Goal: Information Seeking & Learning: Learn about a topic

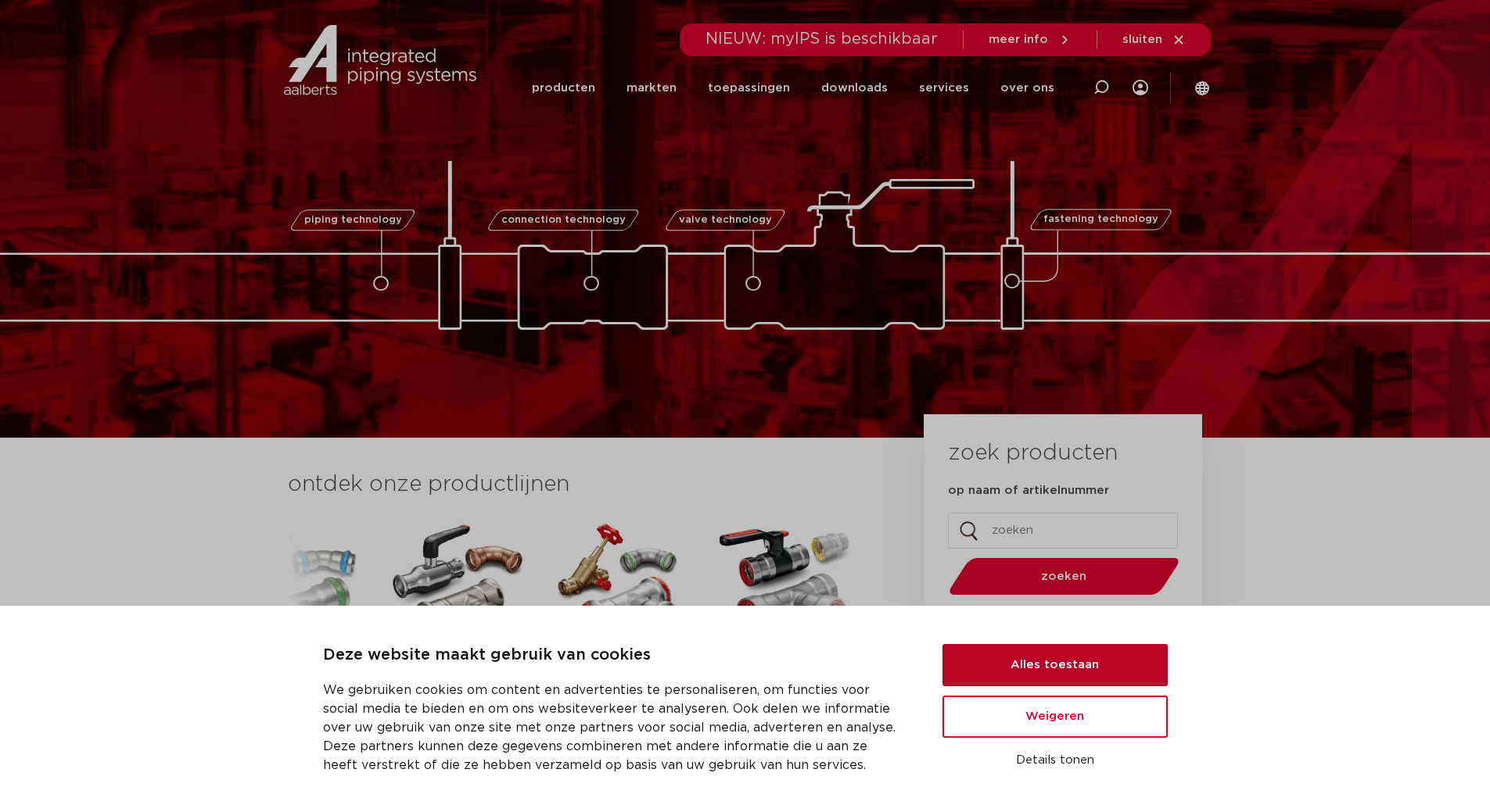
click at [1049, 667] on button "Alles toestaan" at bounding box center [1055, 665] width 225 height 42
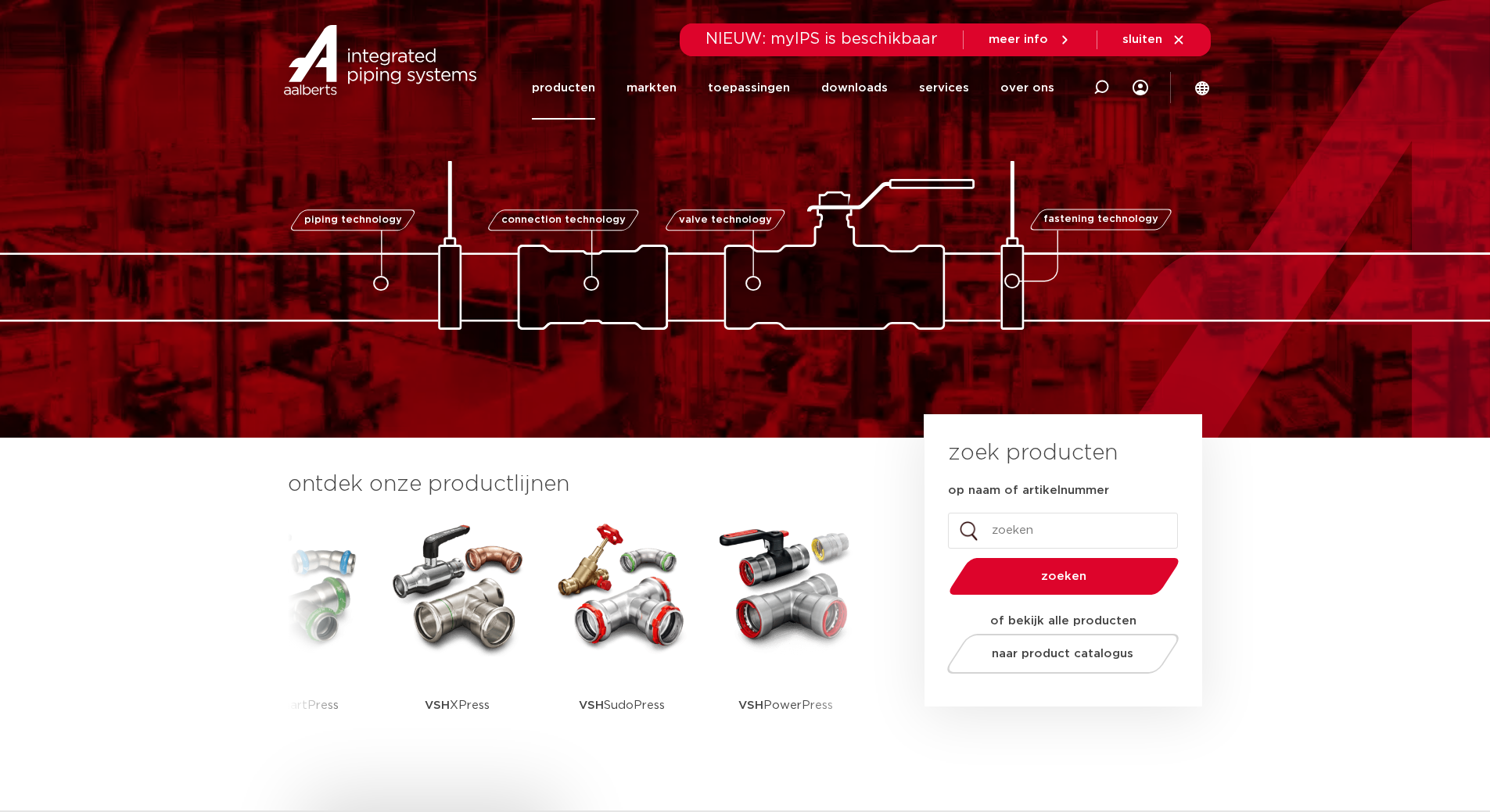
click at [575, 100] on link "producten" at bounding box center [563, 88] width 63 height 63
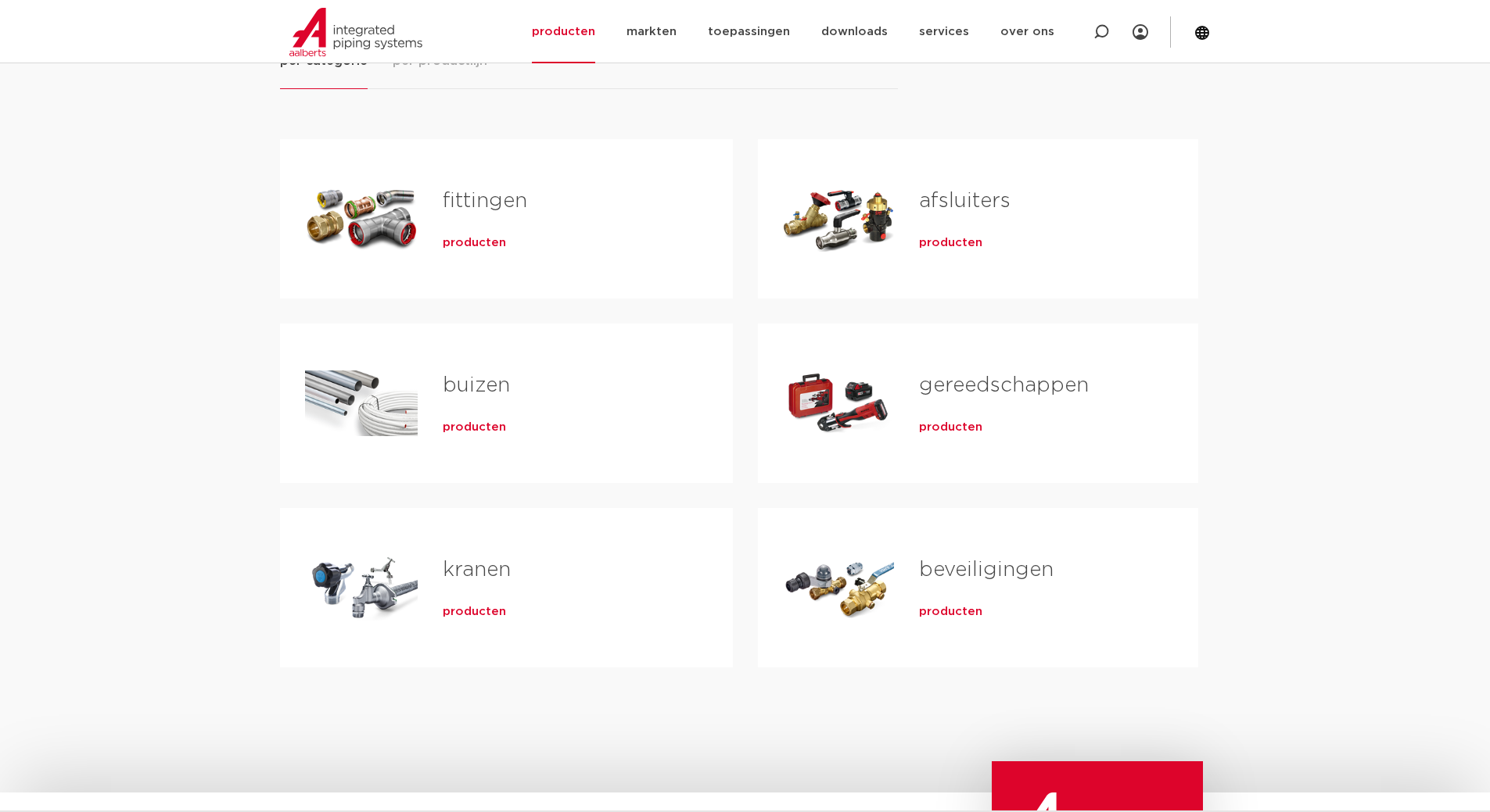
click at [477, 246] on span "producten" at bounding box center [474, 242] width 63 height 15
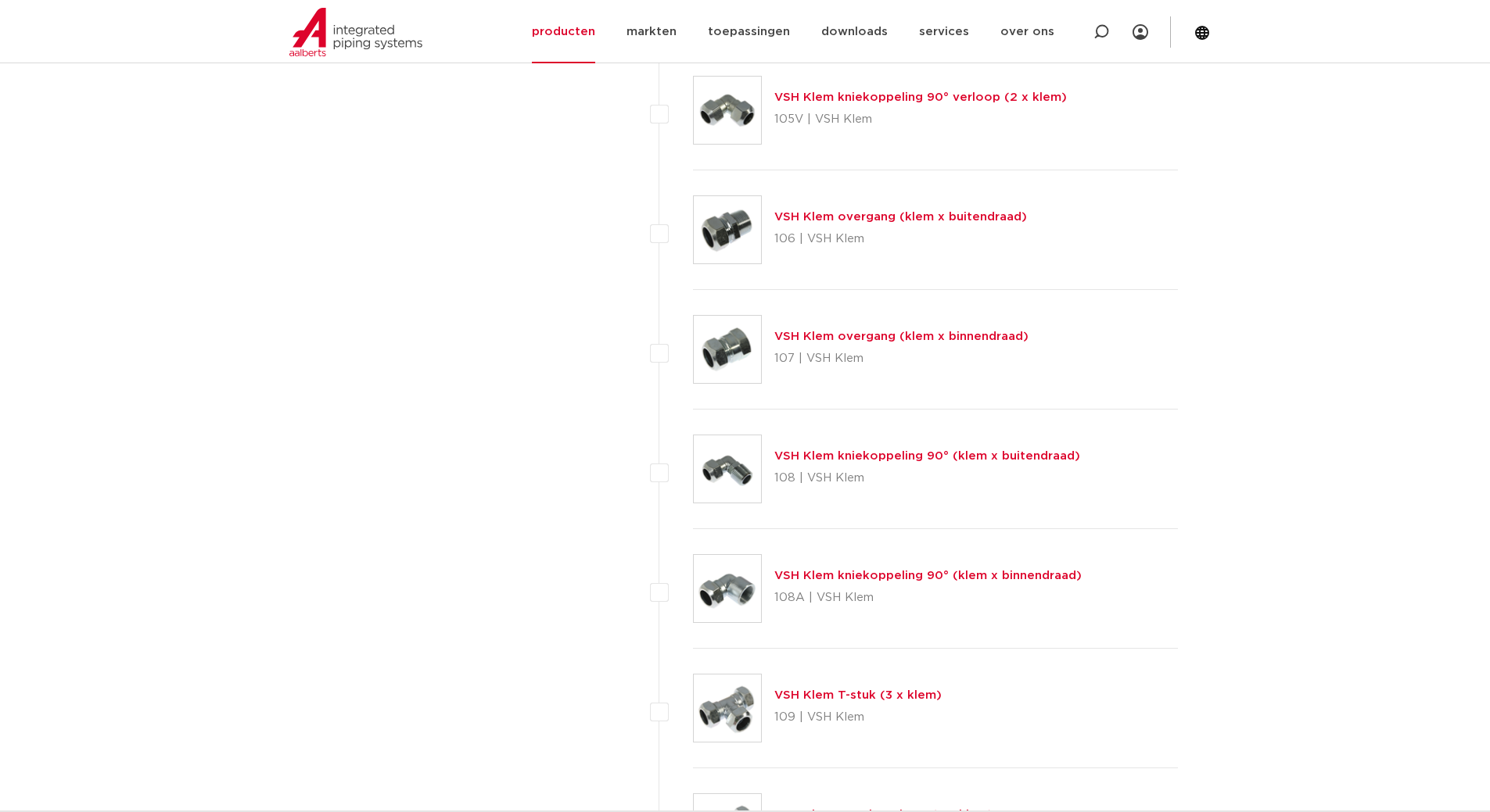
scroll to position [1251, 0]
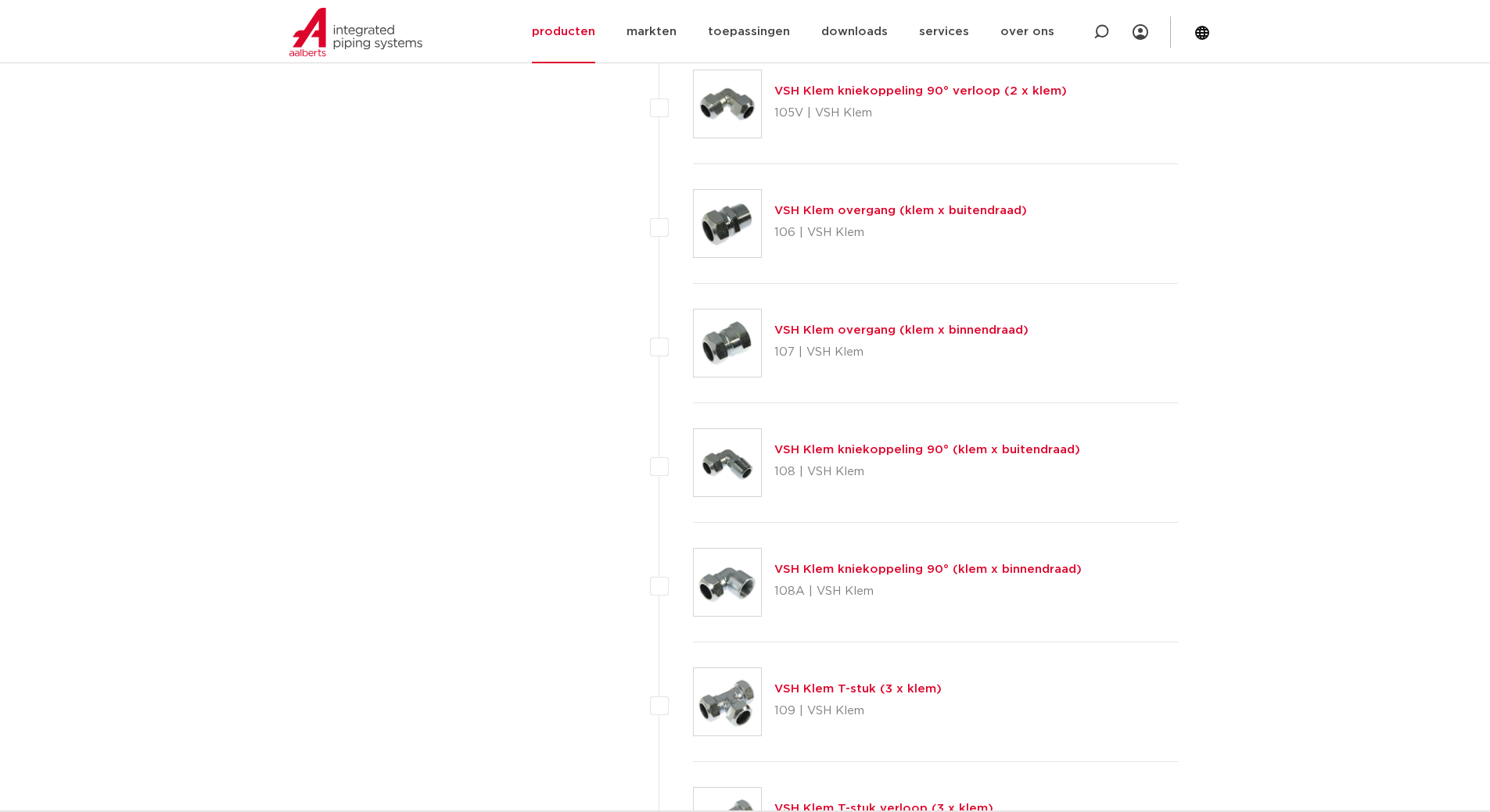
click at [734, 467] on img at bounding box center [727, 463] width 67 height 67
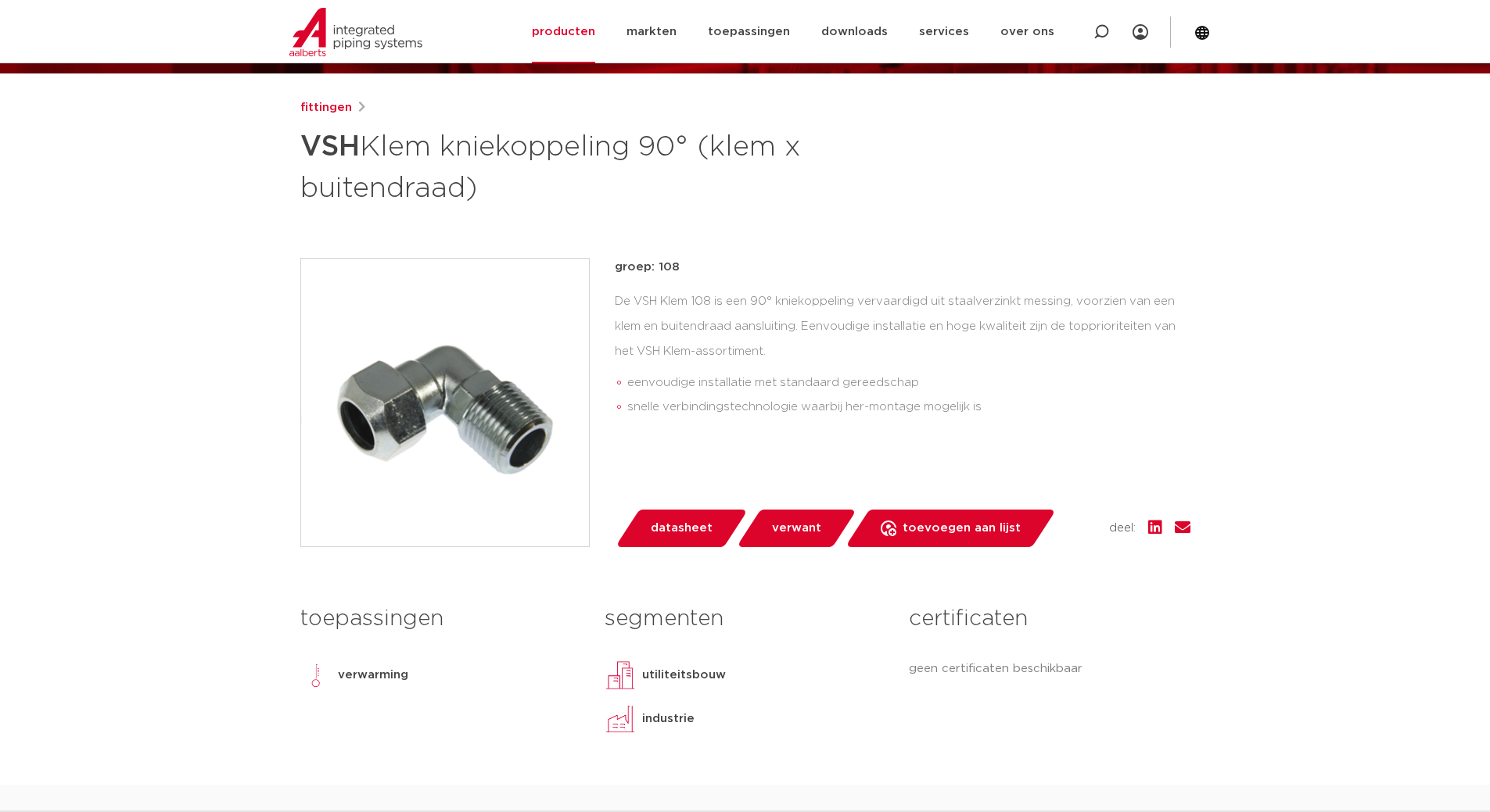
scroll to position [156, 0]
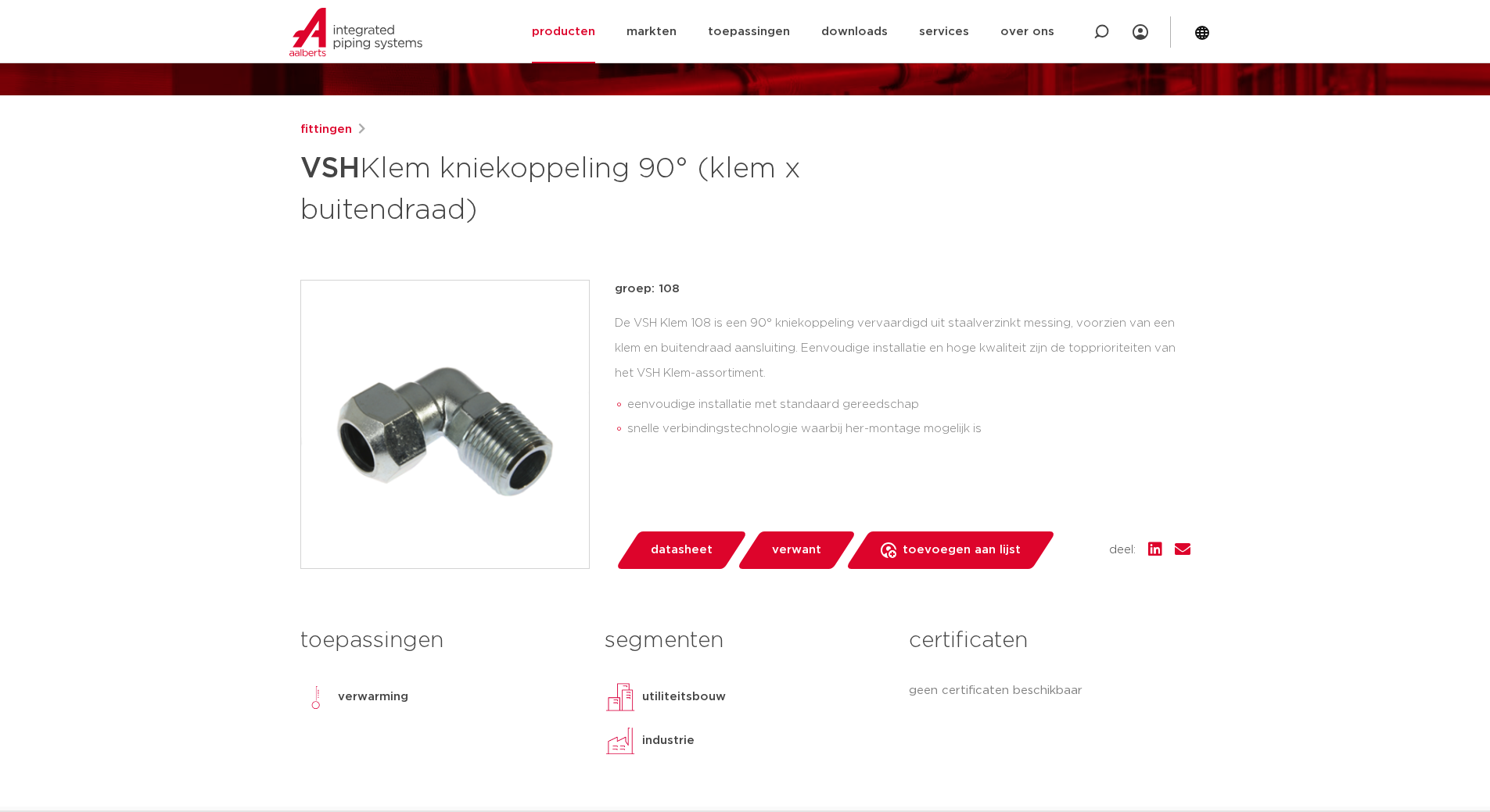
drag, startPoint x: 477, startPoint y: 209, endPoint x: 308, endPoint y: 173, distance: 172.8
click at [308, 168] on h1 "VSH Klem kniekoppeling 90° (klem x buitendraad)" at bounding box center [593, 187] width 588 height 84
click at [326, 196] on h1 "VSH Klem kniekoppeling 90° (klem x buitendraad)" at bounding box center [593, 187] width 588 height 84
click at [382, 222] on h1 "VSH Klem kniekoppeling 90° (klem x buitendraad)" at bounding box center [593, 187] width 588 height 84
